Goal: Find specific page/section: Find specific page/section

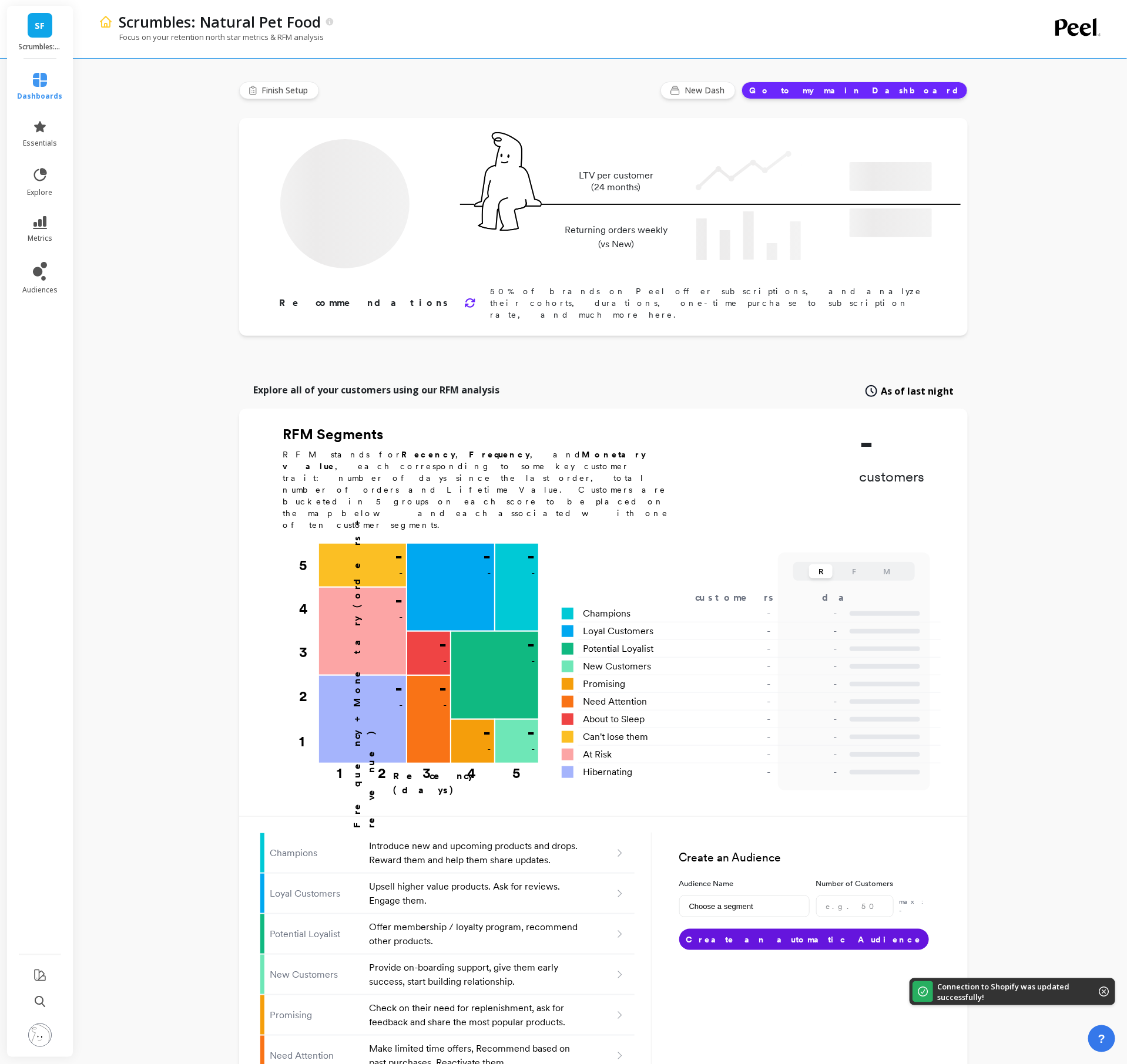
type input "Champions"
type input "8454"
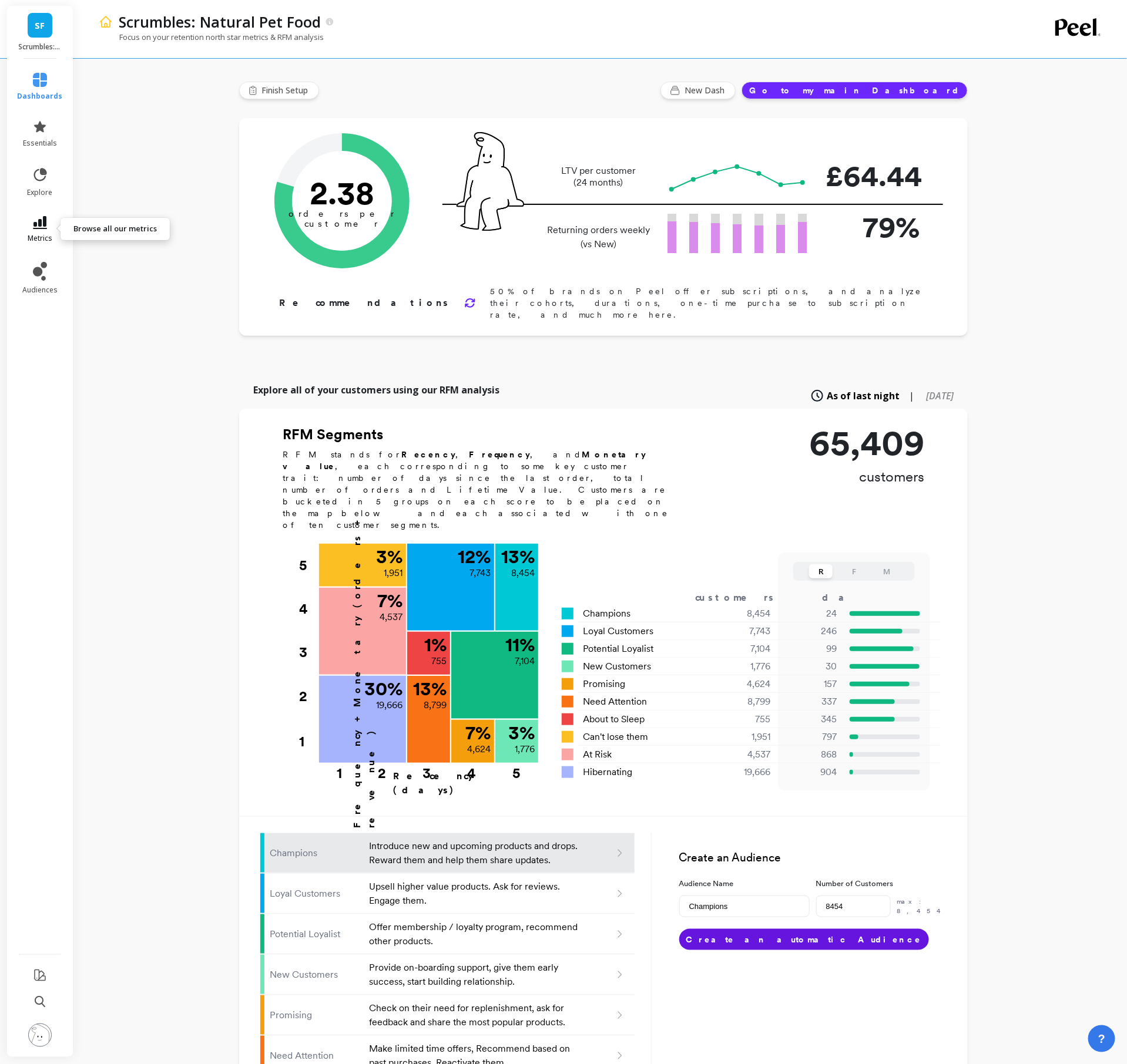
click at [35, 231] on link "metrics" at bounding box center [40, 229] width 45 height 27
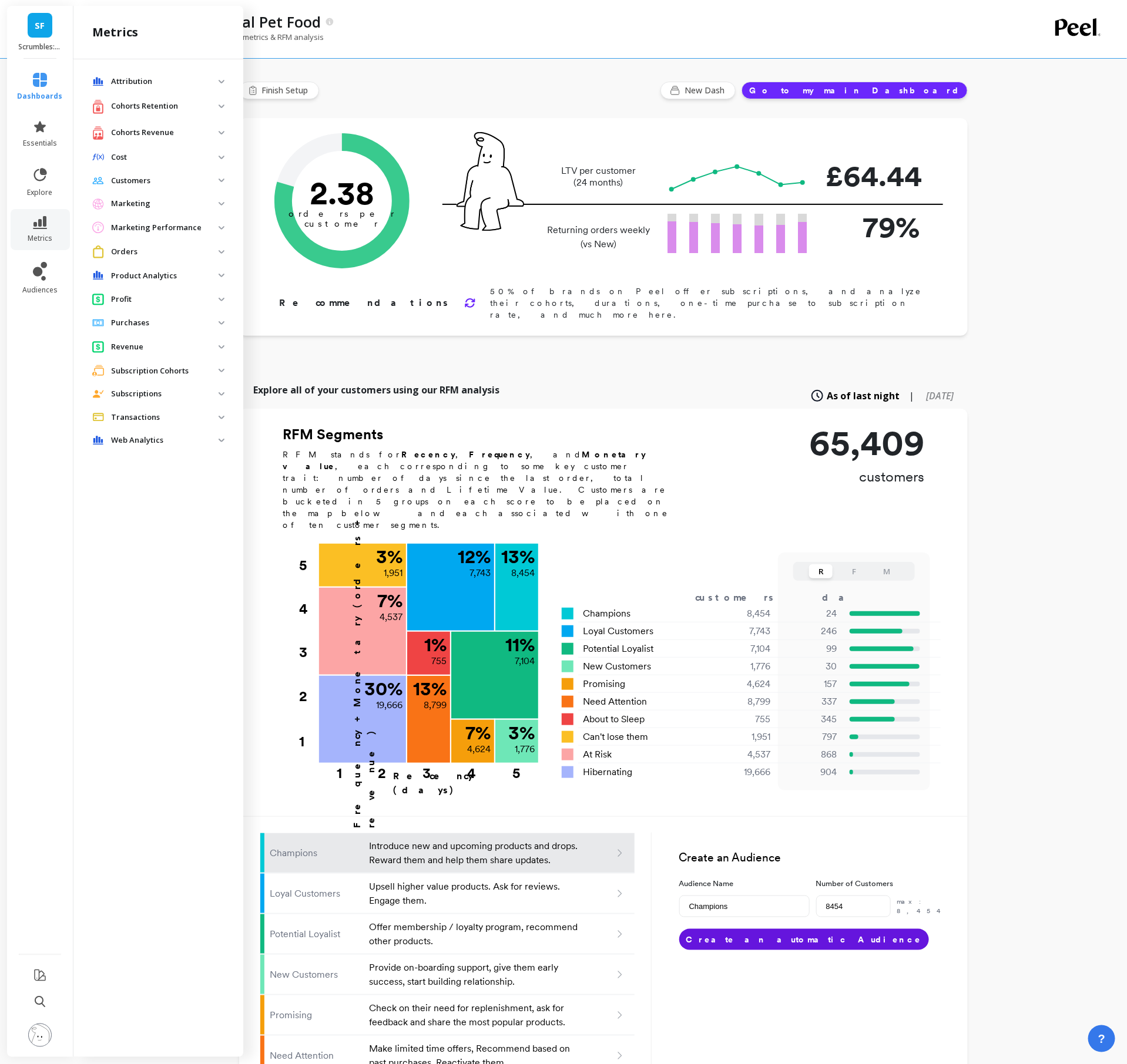
click at [133, 245] on span "Orders" at bounding box center [158, 252] width 151 height 21
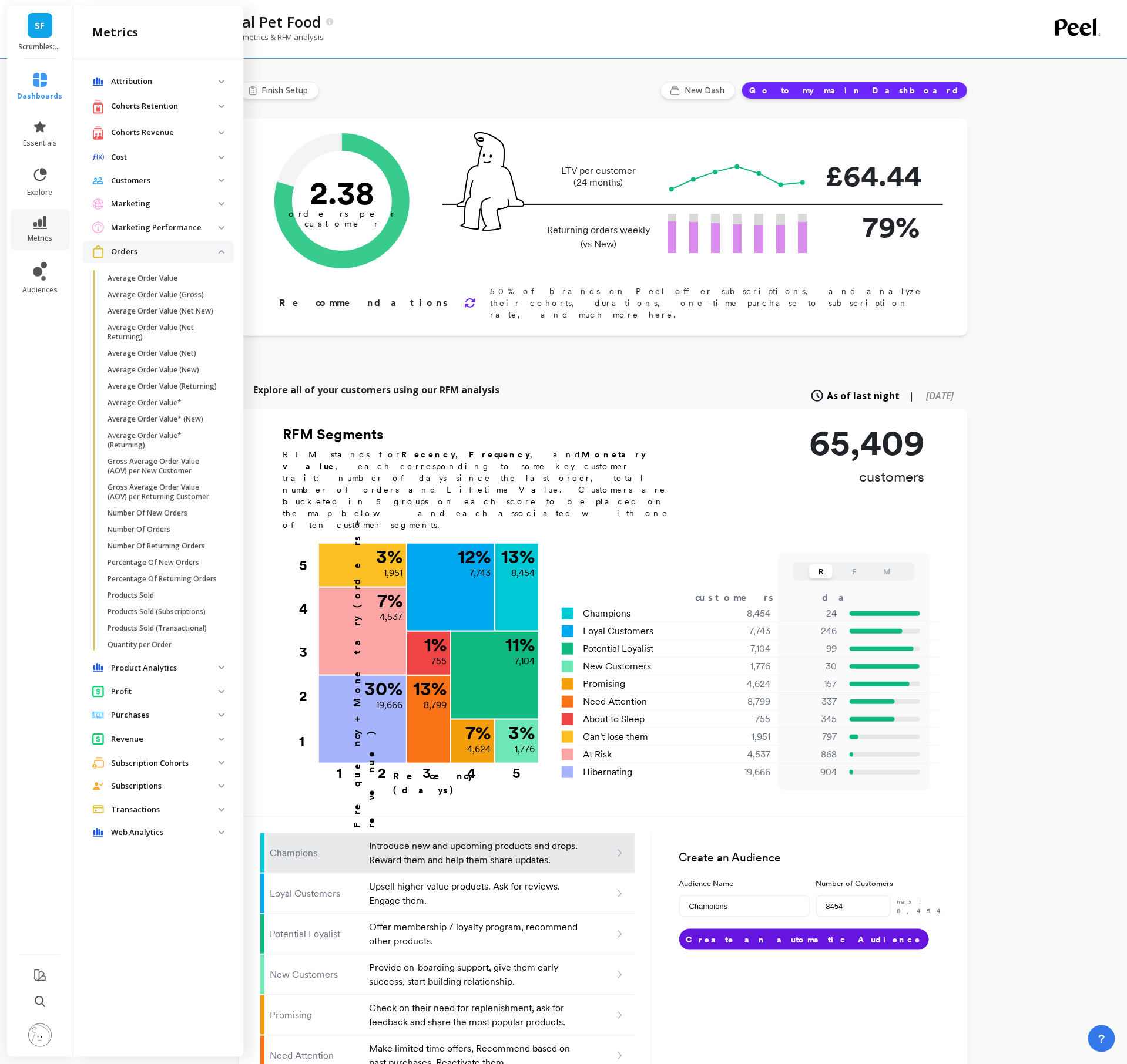
click at [131, 253] on p "Orders" at bounding box center [165, 252] width 108 height 12
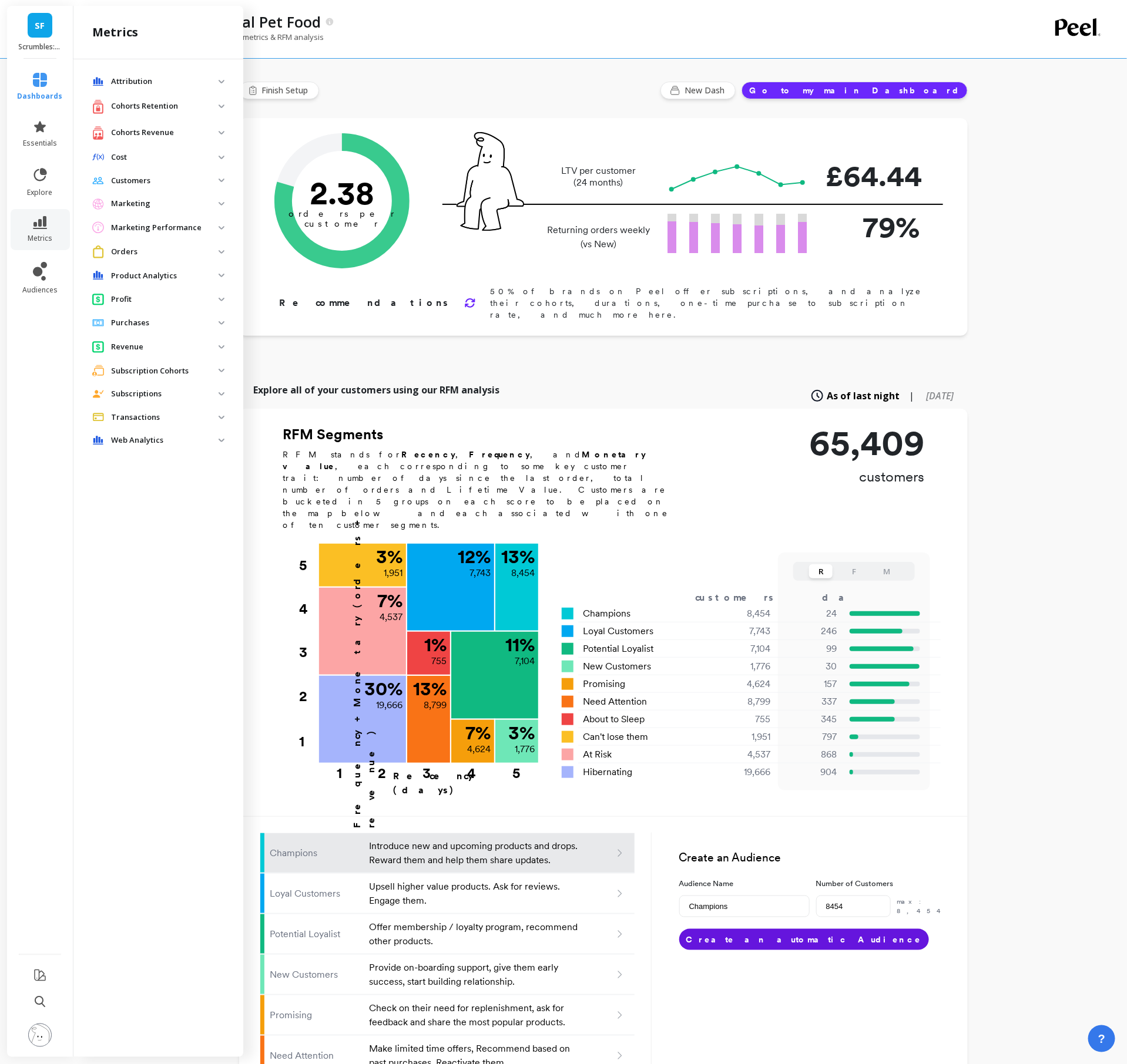
click at [132, 269] on analytics "Product Analytics" at bounding box center [158, 276] width 151 height 21
click at [137, 322] on p "Customer Cross Purchasing Behaviors" at bounding box center [163, 322] width 112 height 19
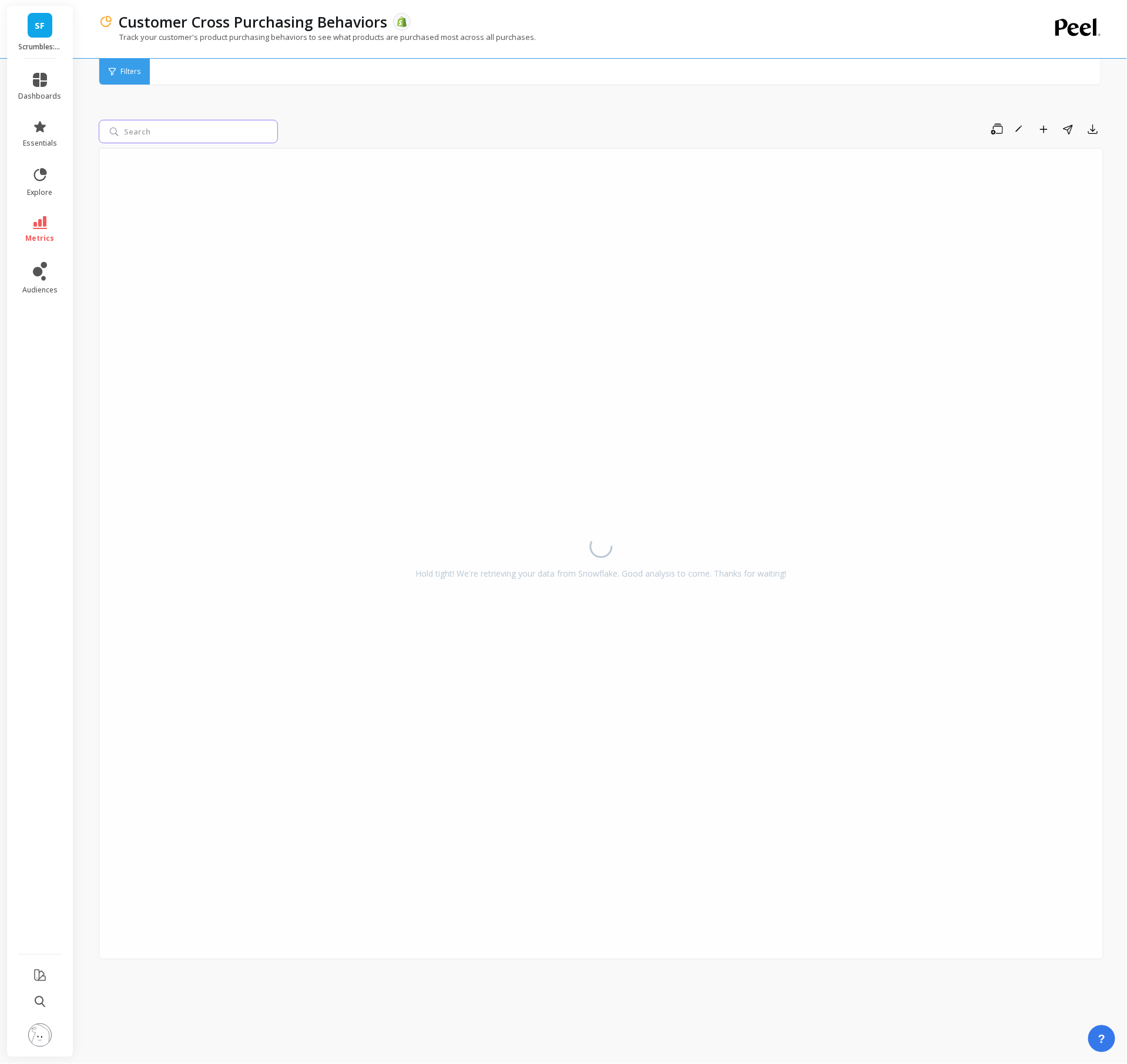
click at [173, 133] on input "search" at bounding box center [188, 132] width 179 height 23
type input "wcbc"
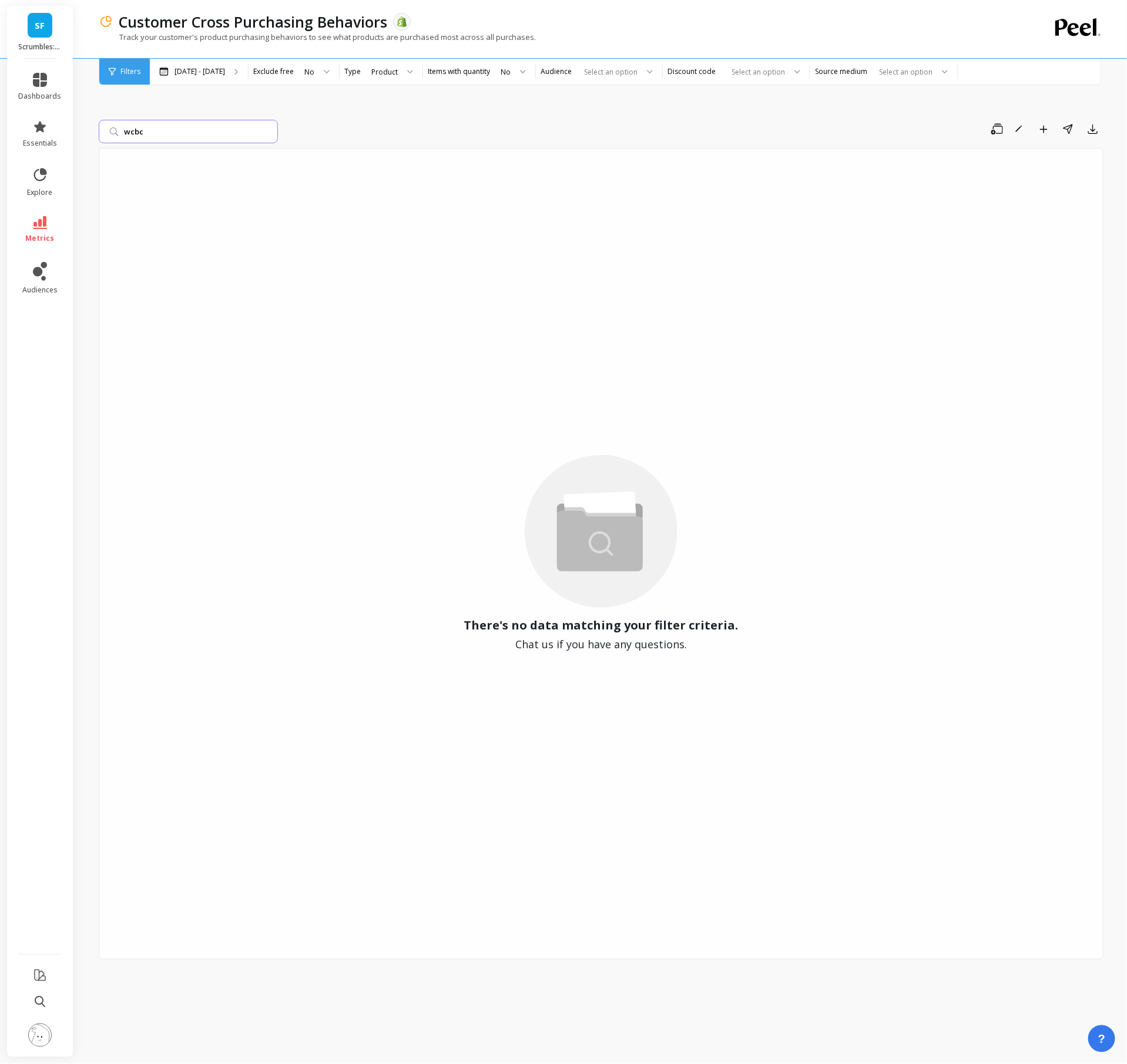
click at [267, 130] on input "wcbc" at bounding box center [188, 132] width 179 height 23
type input "shred"
click at [267, 128] on input "shred" at bounding box center [188, 132] width 179 height 23
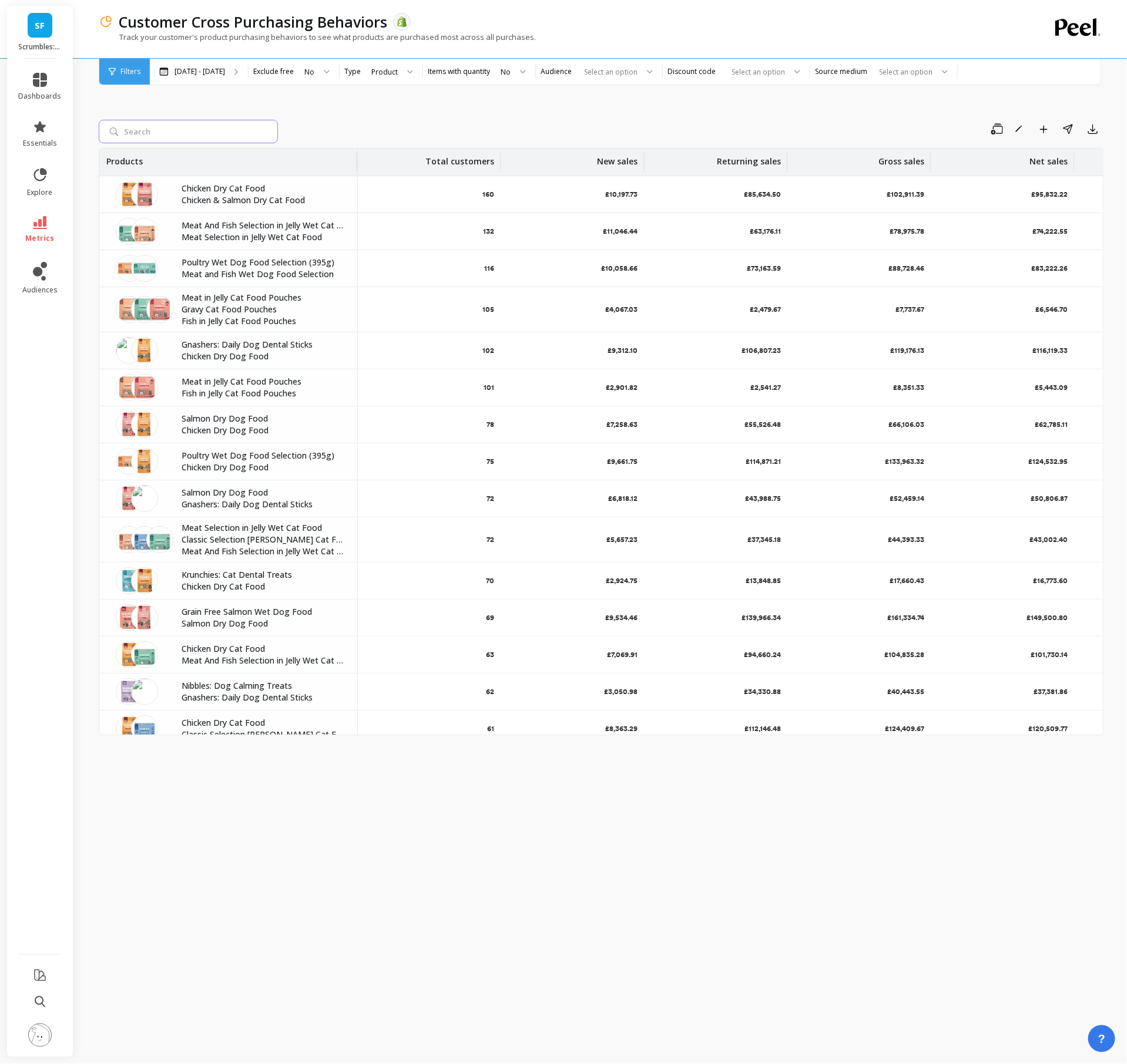
click at [209, 133] on input "search" at bounding box center [188, 132] width 179 height 23
type input "shred"
